Goal: Information Seeking & Learning: Learn about a topic

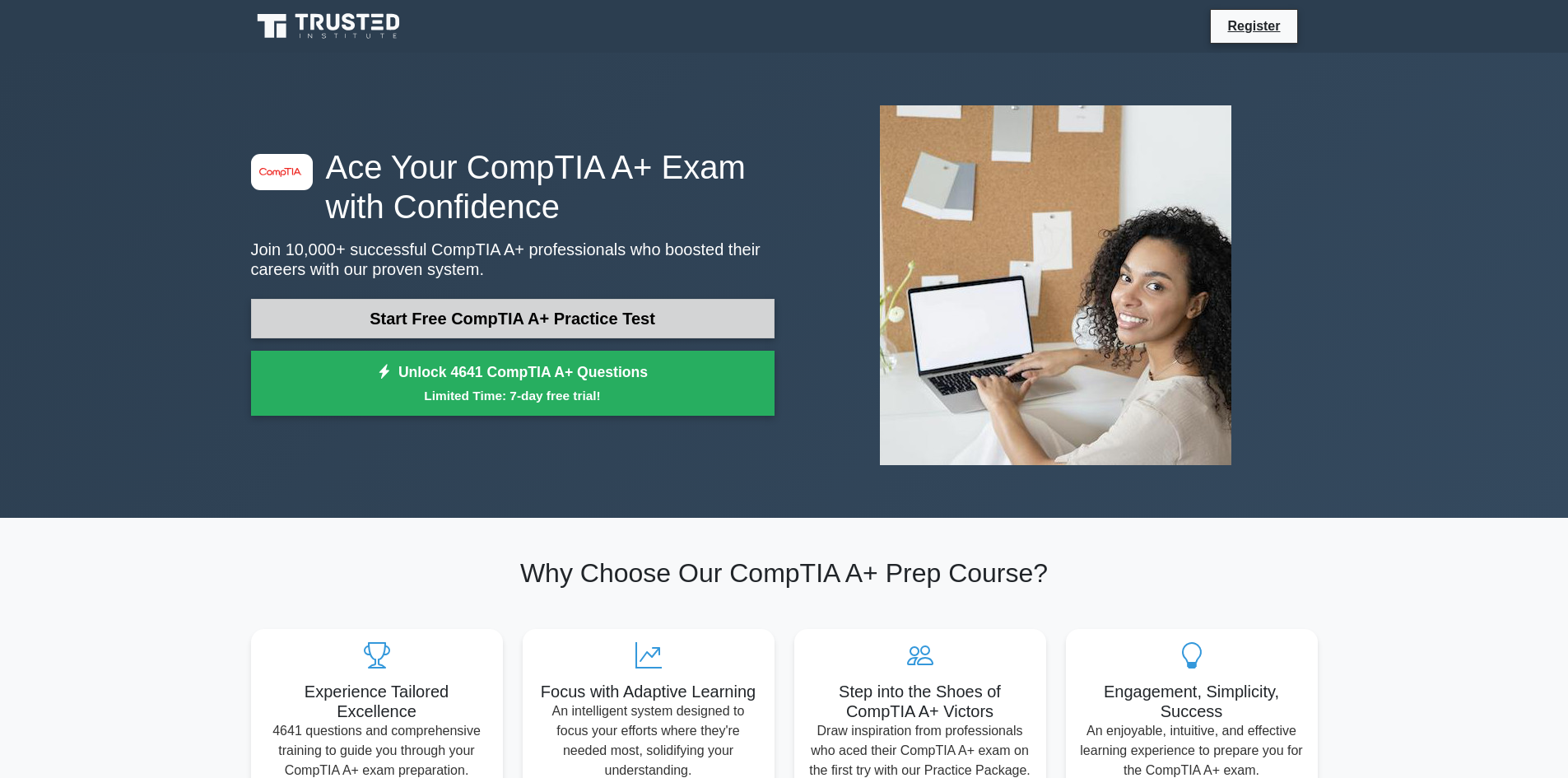
click at [586, 327] on link "Start Free CompTIA A+ Practice Test" at bounding box center [513, 319] width 524 height 40
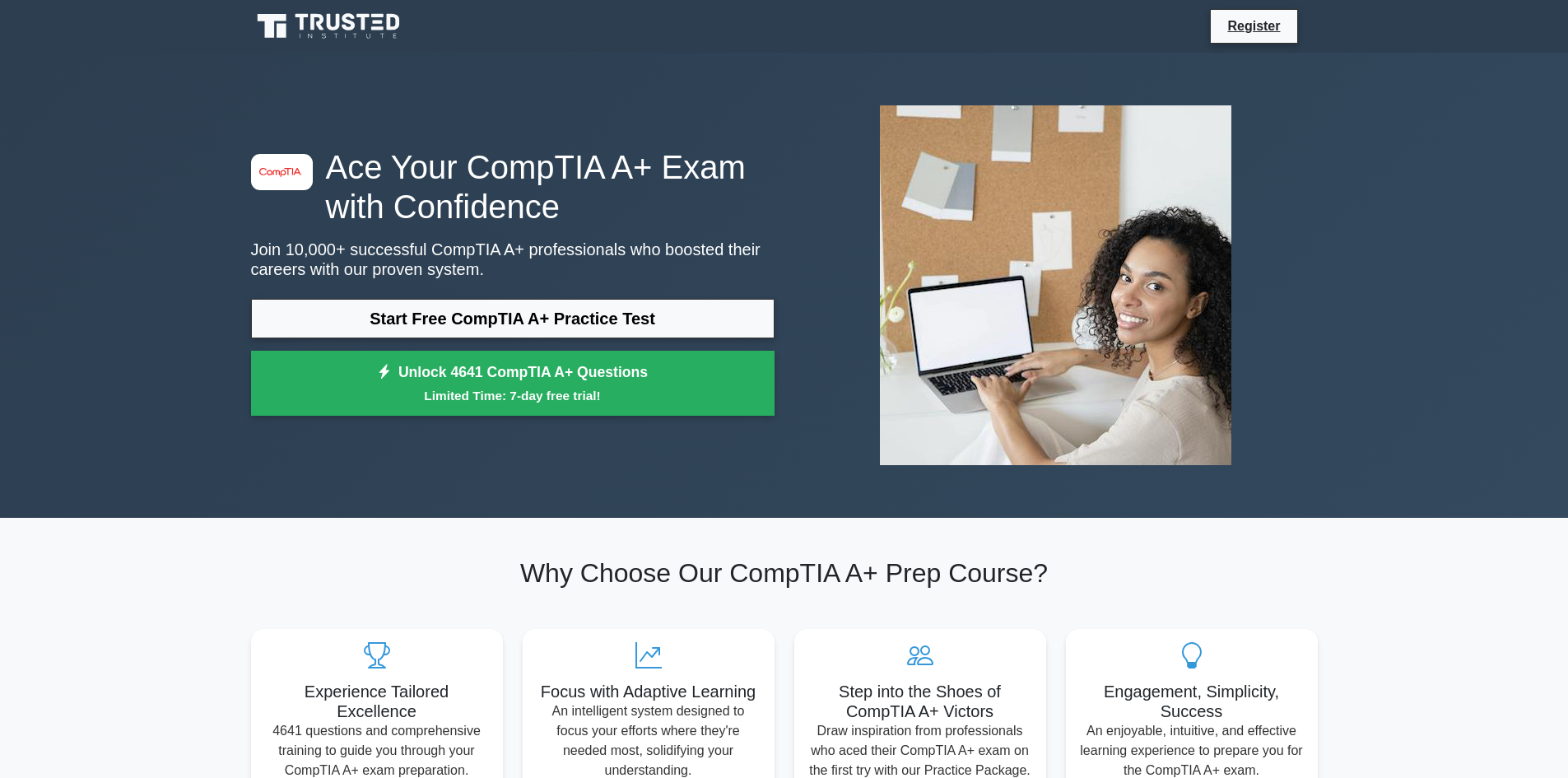
click at [175, 357] on div "image/svg+xml Ace Your CompTIA A+ Exam with Confidence Join 10,000+ successful …" at bounding box center [784, 285] width 1568 height 466
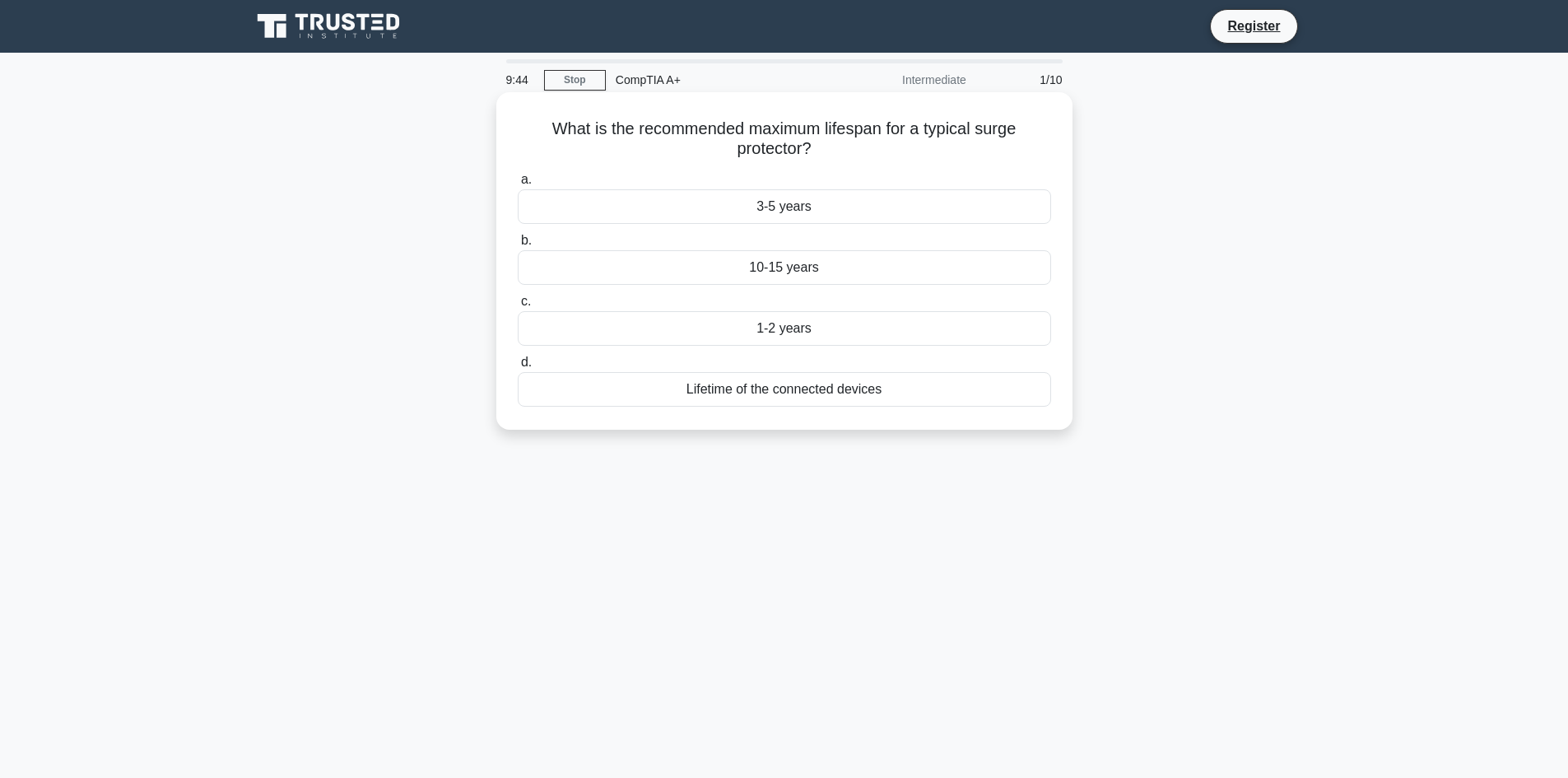
click at [813, 204] on div "3-5 years" at bounding box center [784, 207] width 534 height 34
click at [518, 185] on input "a. 3-5 years" at bounding box center [518, 180] width 0 height 11
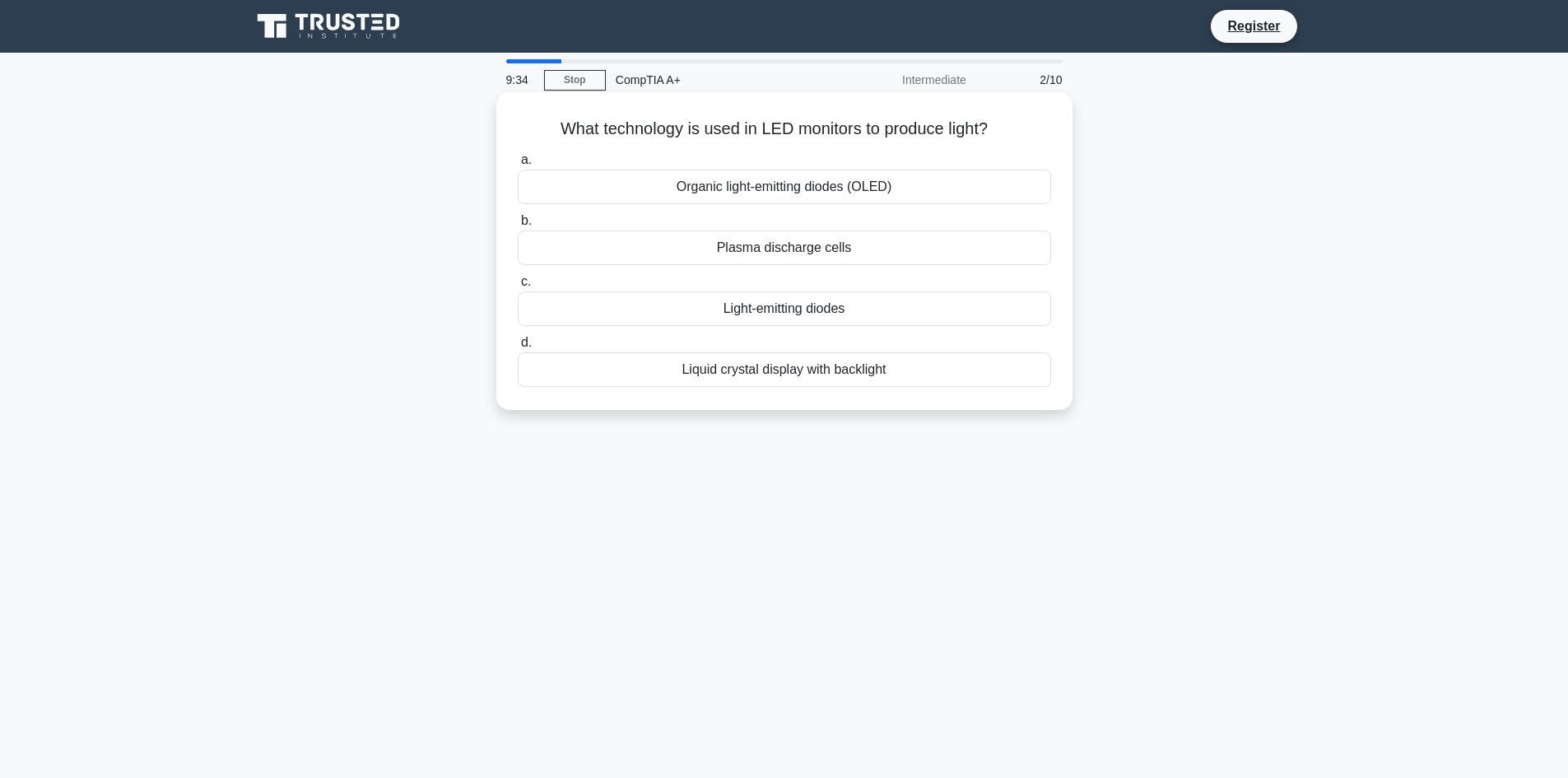
click at [801, 249] on div "Plasma discharge cells" at bounding box center [784, 247] width 534 height 34
click at [518, 226] on input "b. Plasma discharge cells" at bounding box center [518, 221] width 0 height 11
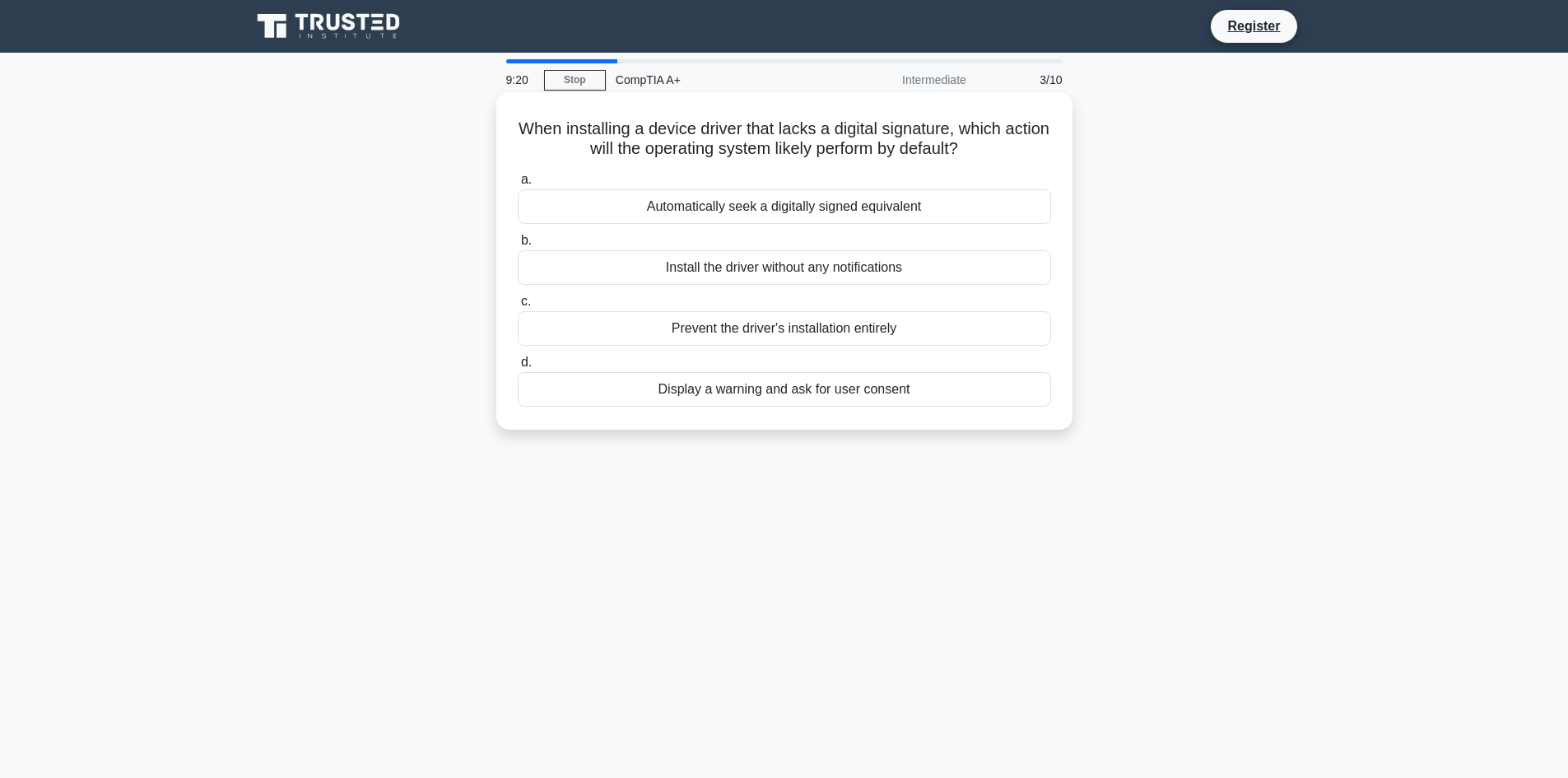
click at [746, 332] on div "Prevent the driver's installation entirely" at bounding box center [784, 329] width 534 height 34
click at [518, 307] on input "c. Prevent the driver's installation entirely" at bounding box center [518, 302] width 0 height 11
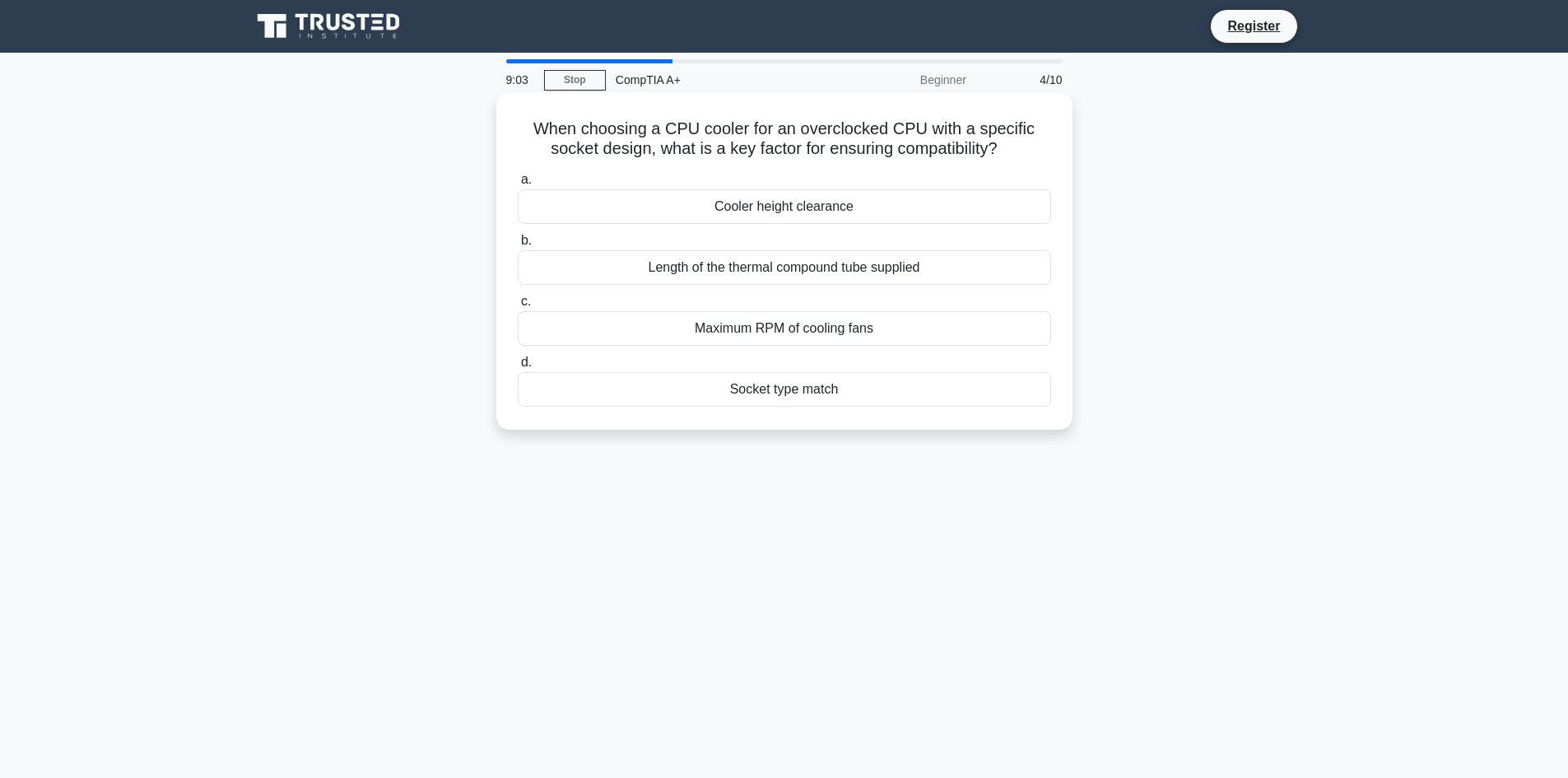
click at [768, 396] on div "Socket type match" at bounding box center [784, 389] width 534 height 34
click at [518, 368] on input "d. Socket type match" at bounding box center [518, 362] width 0 height 11
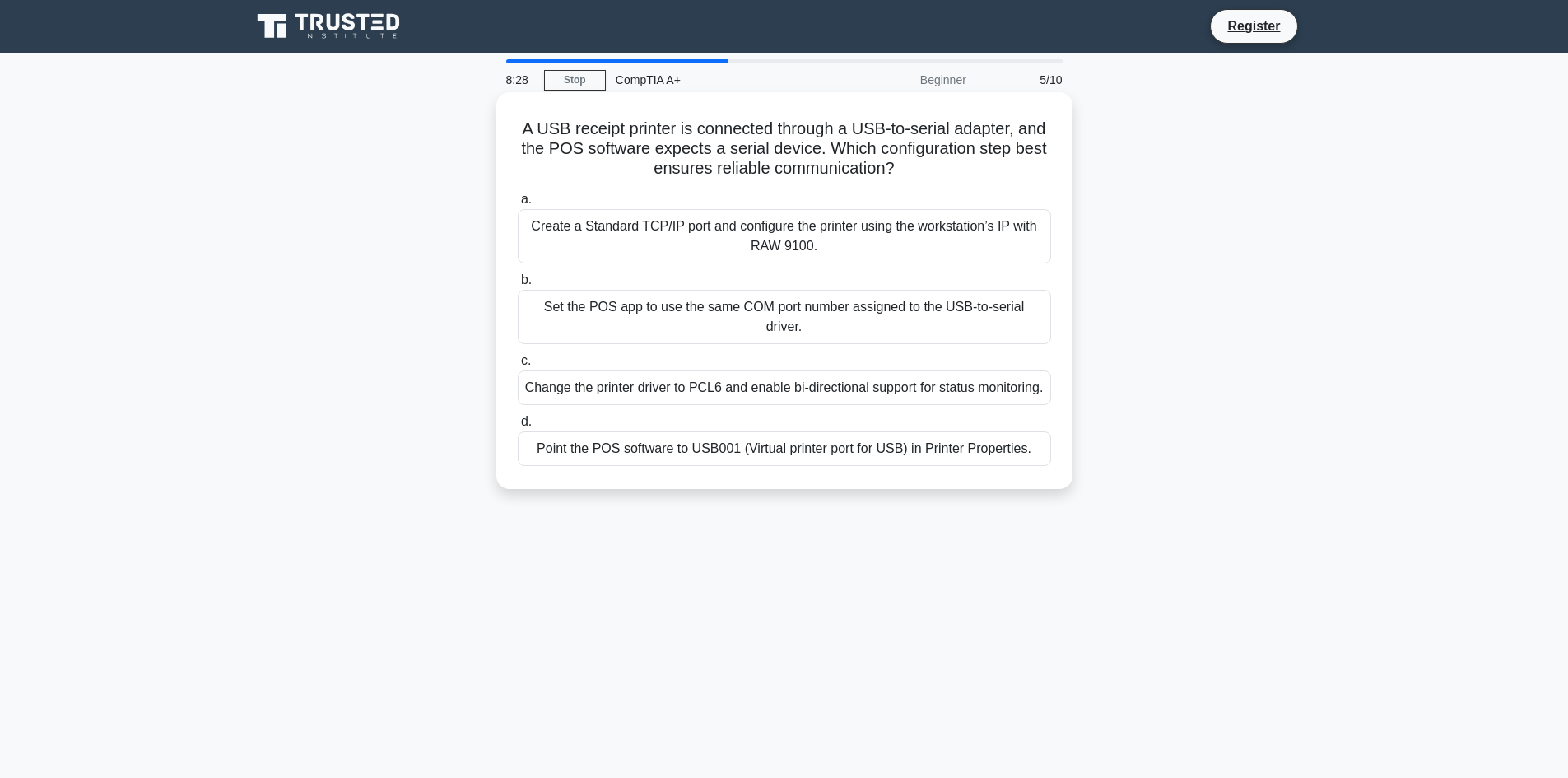
click at [850, 230] on div "Create a Standard TCP/IP port and configure the printer using the workstation’s…" at bounding box center [784, 236] width 534 height 54
click at [518, 205] on input "a. Create a Standard TCP/IP port and configure the printer using the workstatio…" at bounding box center [518, 199] width 0 height 11
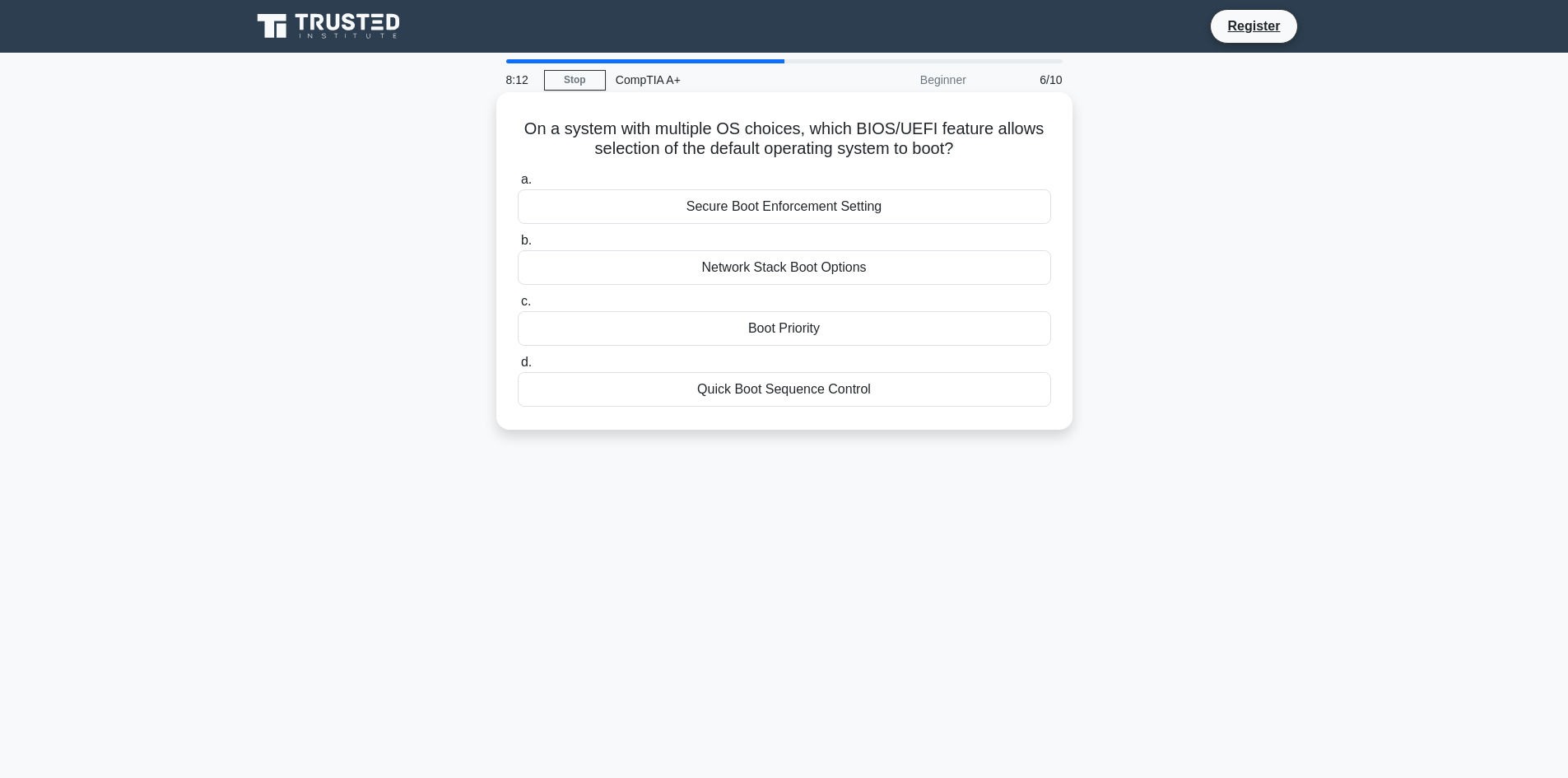
click at [863, 211] on div "Secure Boot Enforcement Setting" at bounding box center [784, 207] width 534 height 34
click at [518, 185] on input "a. Secure Boot Enforcement Setting" at bounding box center [518, 180] width 0 height 11
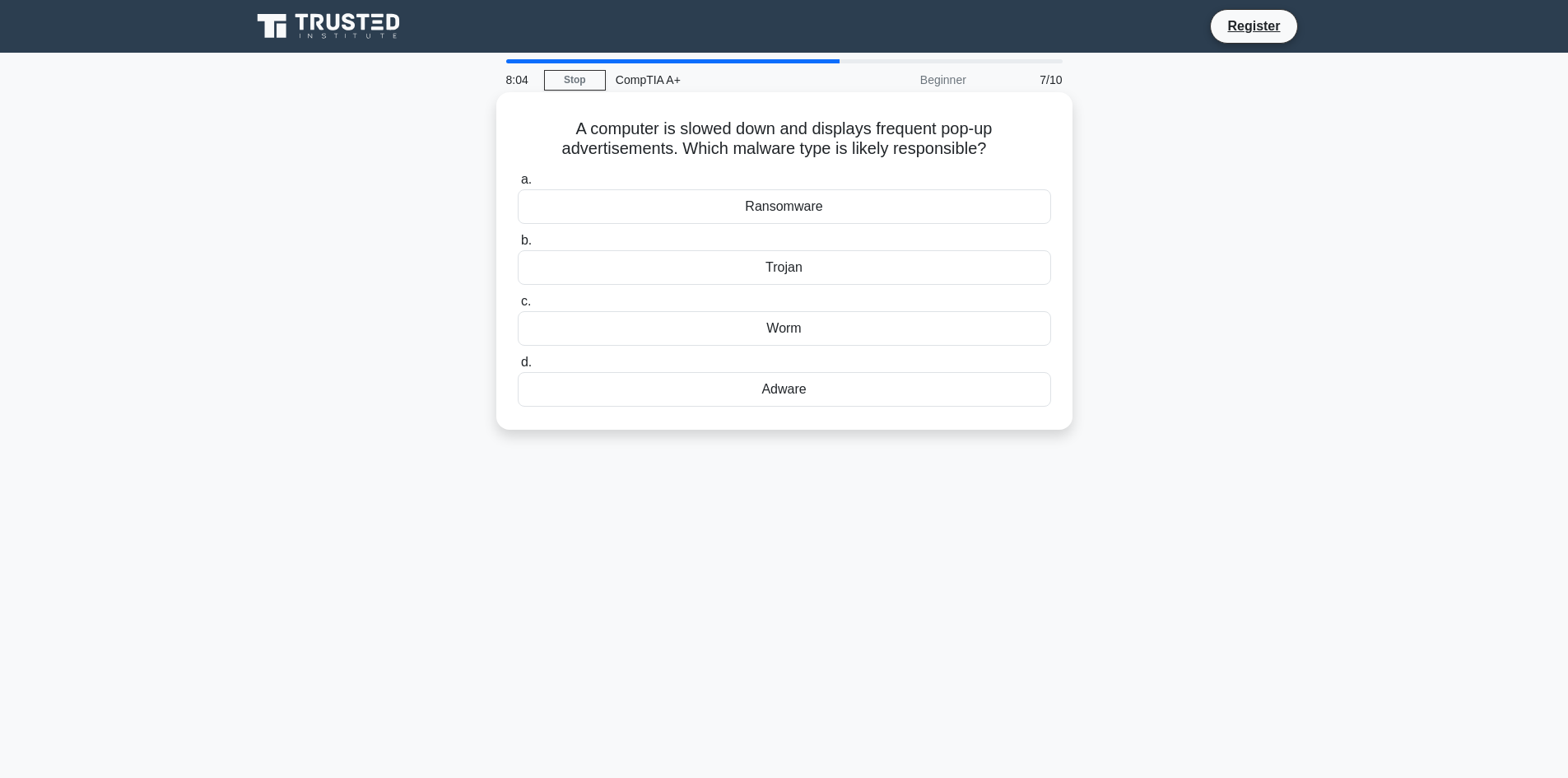
click at [815, 395] on div "Adware" at bounding box center [784, 389] width 534 height 34
click at [518, 368] on input "d. Adware" at bounding box center [518, 362] width 0 height 11
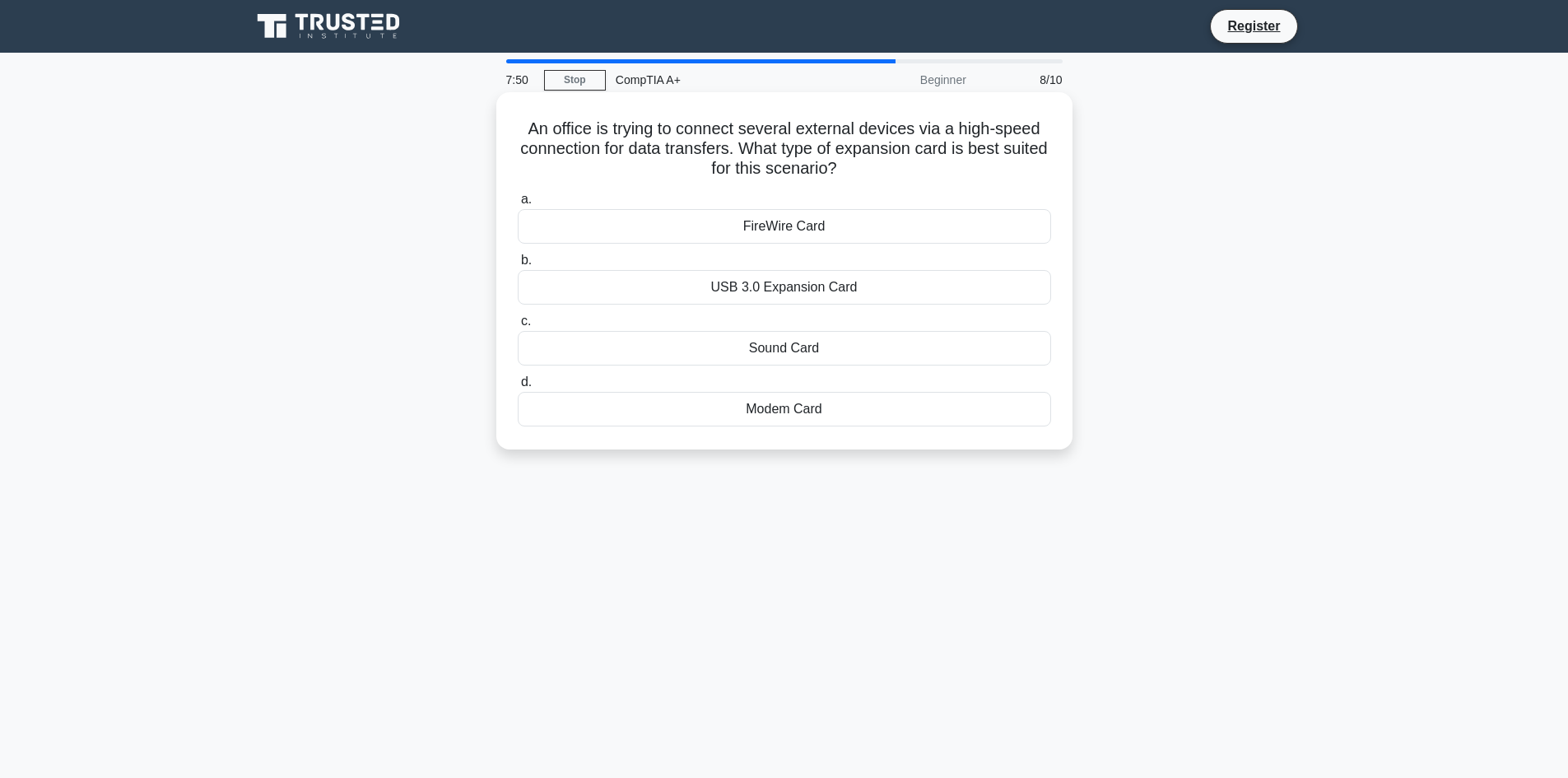
click at [863, 293] on div "USB 3.0 Expansion Card" at bounding box center [784, 287] width 534 height 34
click at [518, 266] on input "b. USB 3.0 Expansion Card" at bounding box center [518, 261] width 0 height 11
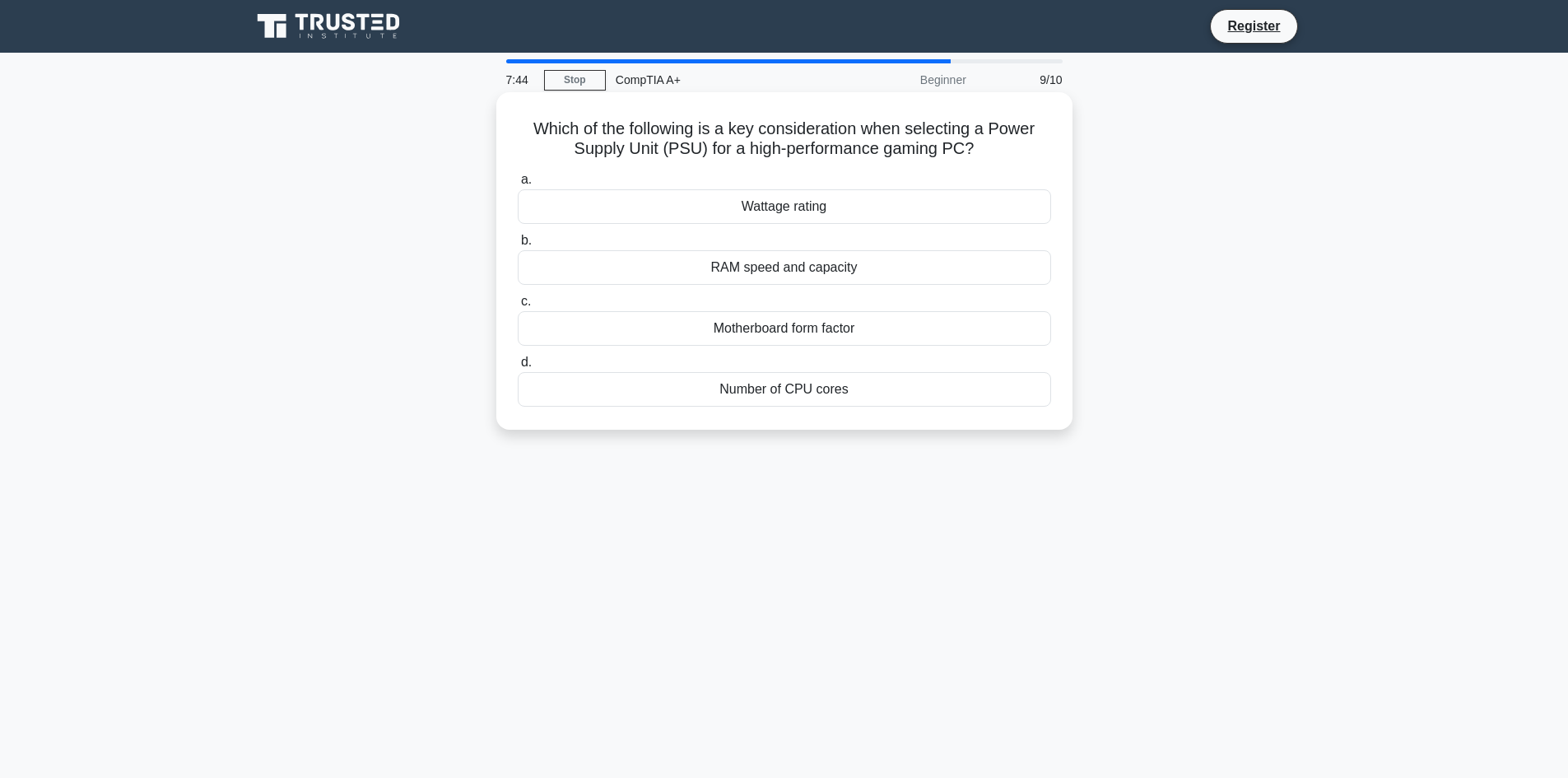
click at [851, 393] on div "Number of CPU cores" at bounding box center [784, 389] width 534 height 34
click at [518, 368] on input "d. Number of CPU cores" at bounding box center [518, 362] width 0 height 11
click at [817, 390] on div "Calibrate the touchscreen" at bounding box center [784, 389] width 534 height 34
click at [518, 368] on input "d. Calibrate the touchscreen" at bounding box center [518, 362] width 0 height 11
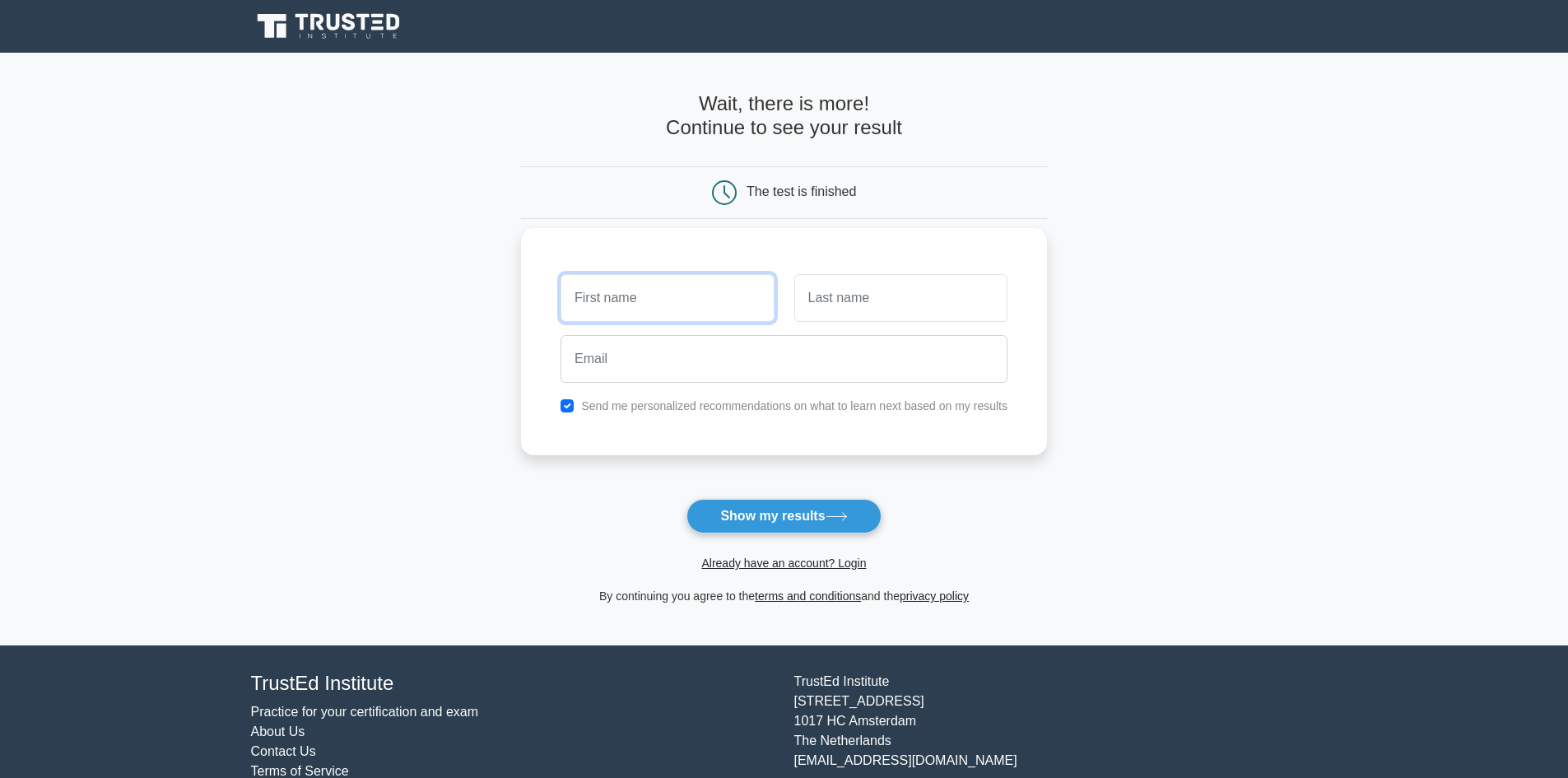
scroll to position [50, 0]
